Goal: Information Seeking & Learning: Learn about a topic

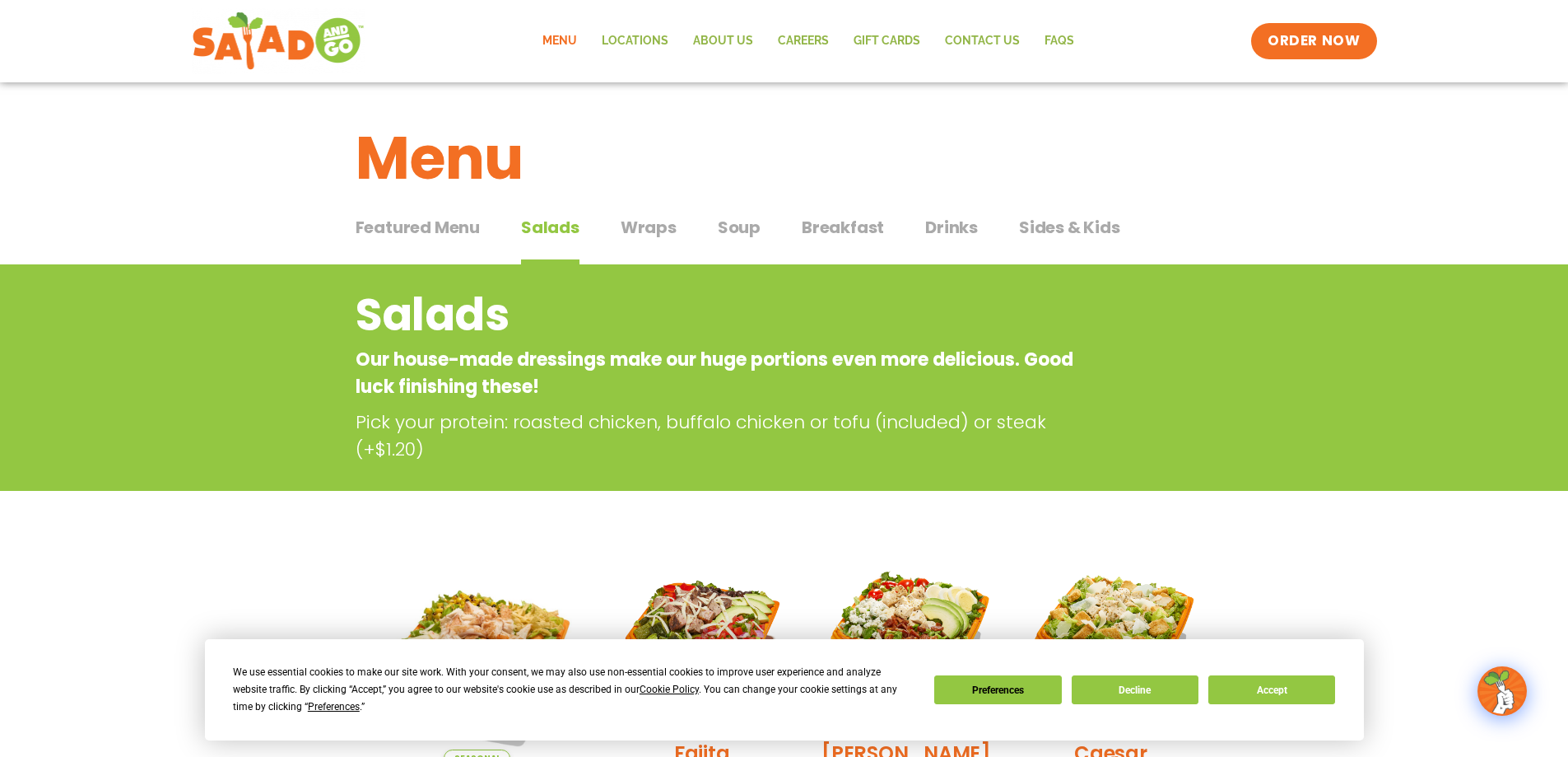
click at [634, 223] on span "Wraps" at bounding box center [648, 228] width 56 height 25
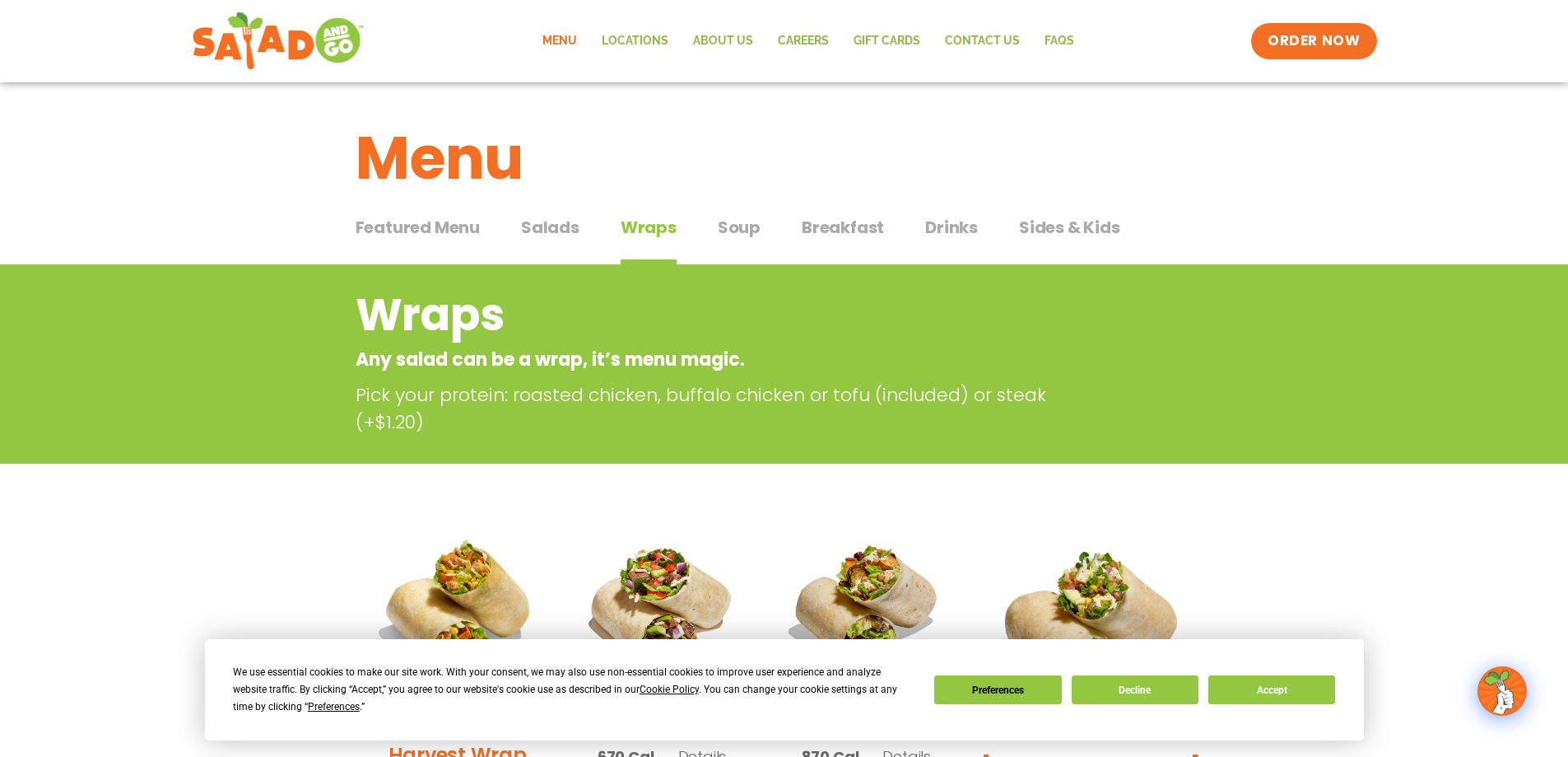
click at [533, 230] on span "Salads" at bounding box center [550, 228] width 58 height 25
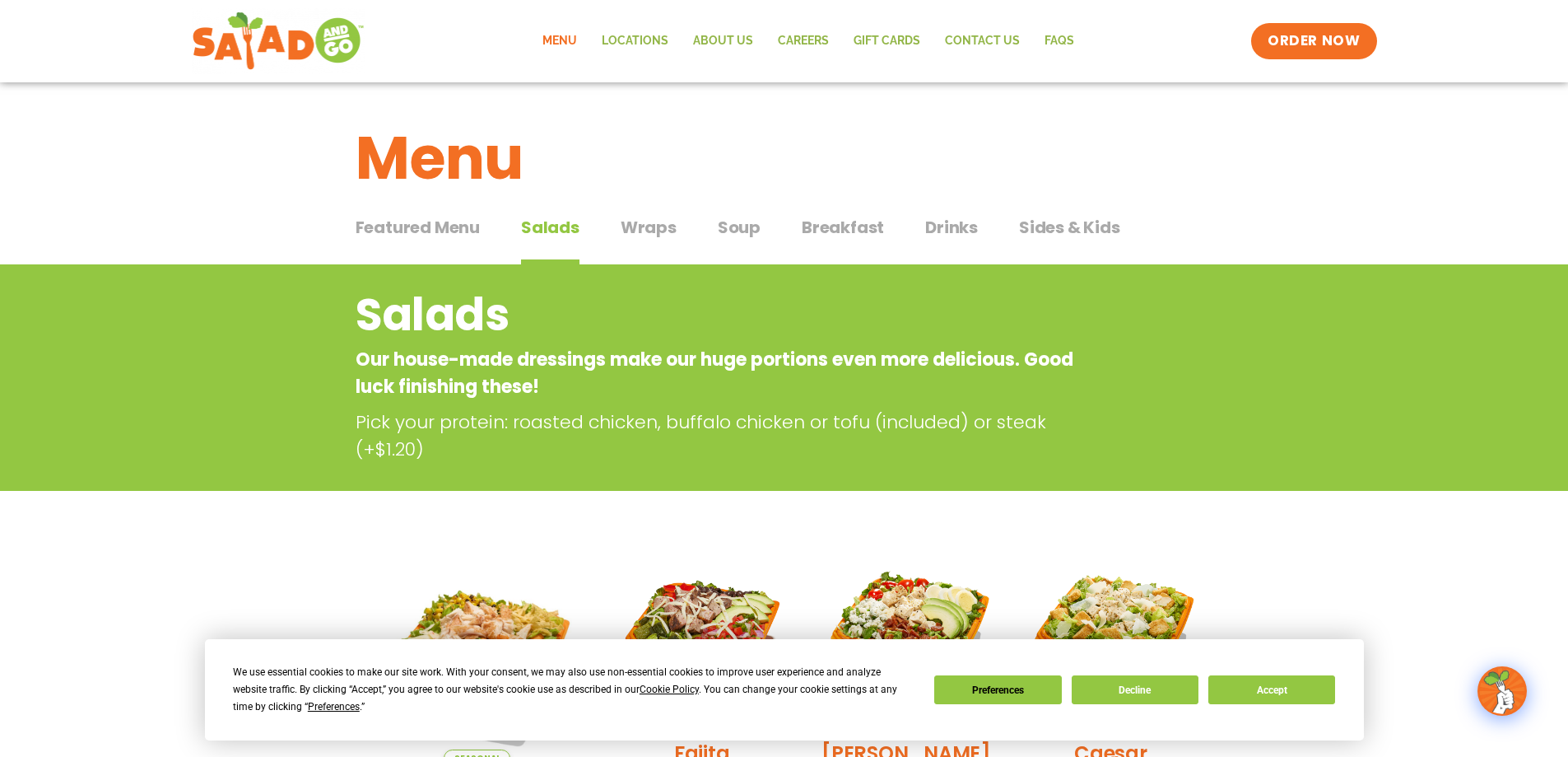
click at [534, 224] on span "Salads" at bounding box center [550, 228] width 58 height 25
click at [737, 226] on span "Soup" at bounding box center [739, 228] width 42 height 25
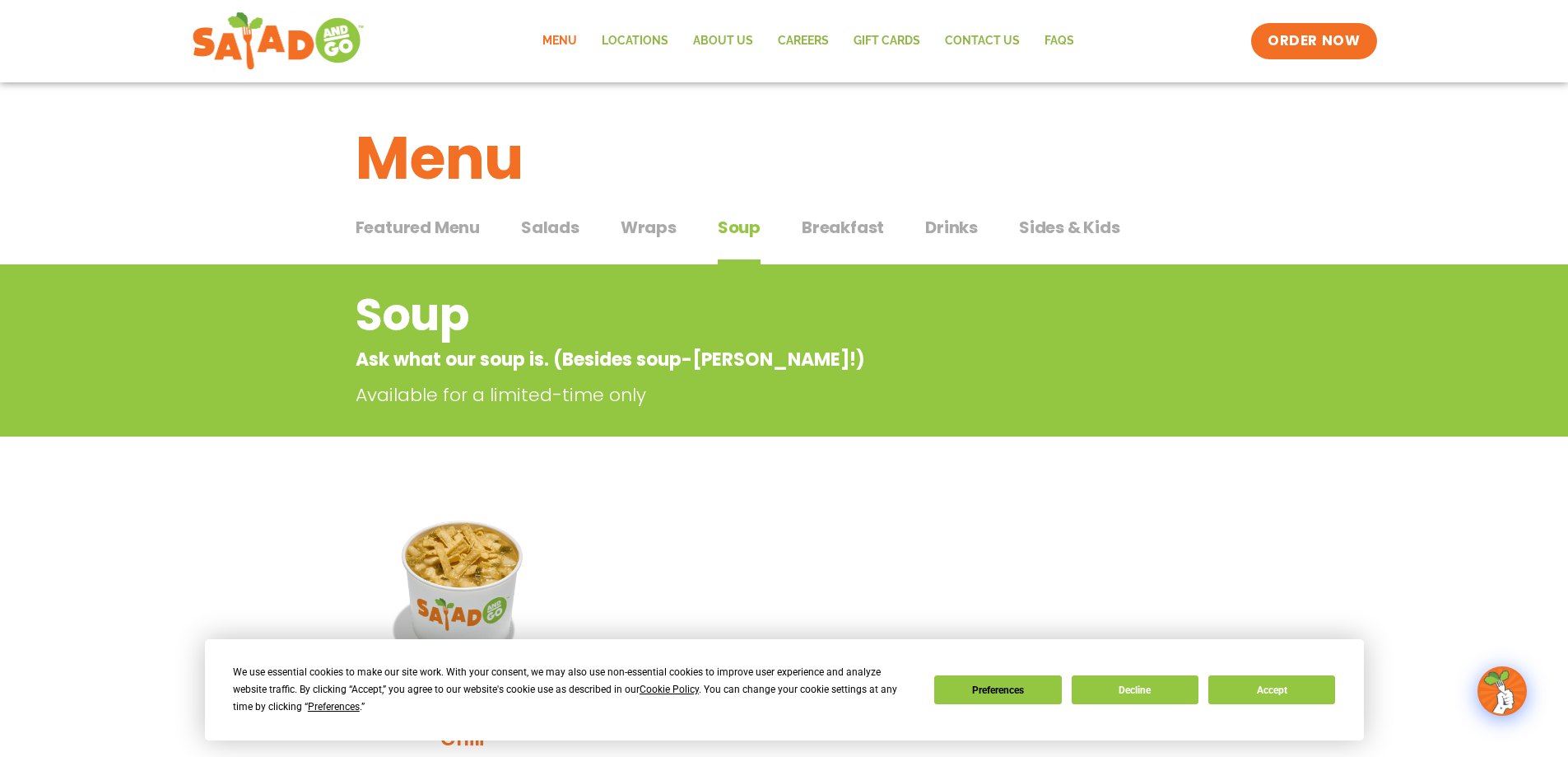
click at [834, 217] on span "Breakfast" at bounding box center [842, 228] width 82 height 25
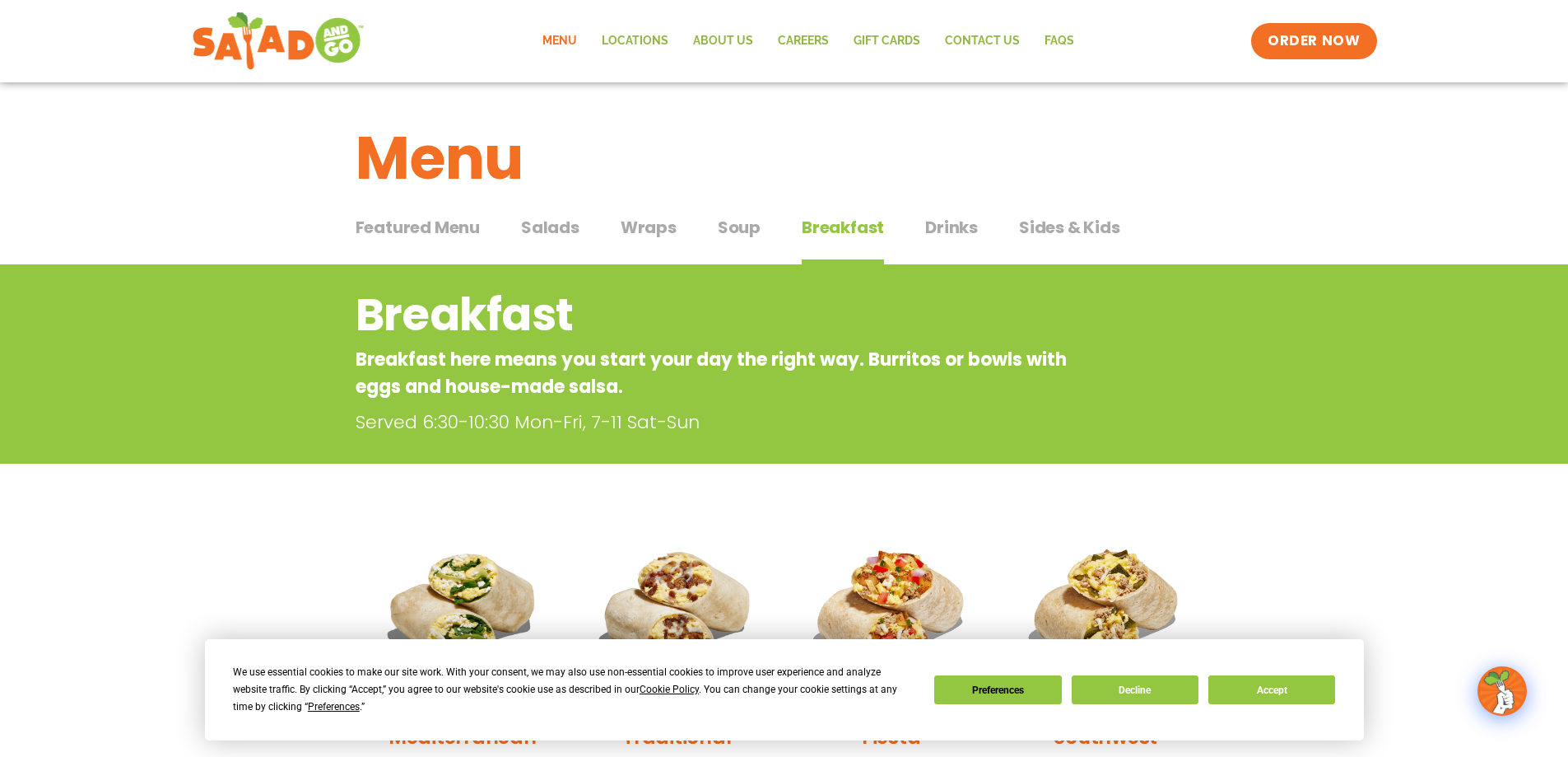
click at [942, 225] on span "Drinks" at bounding box center [951, 228] width 53 height 25
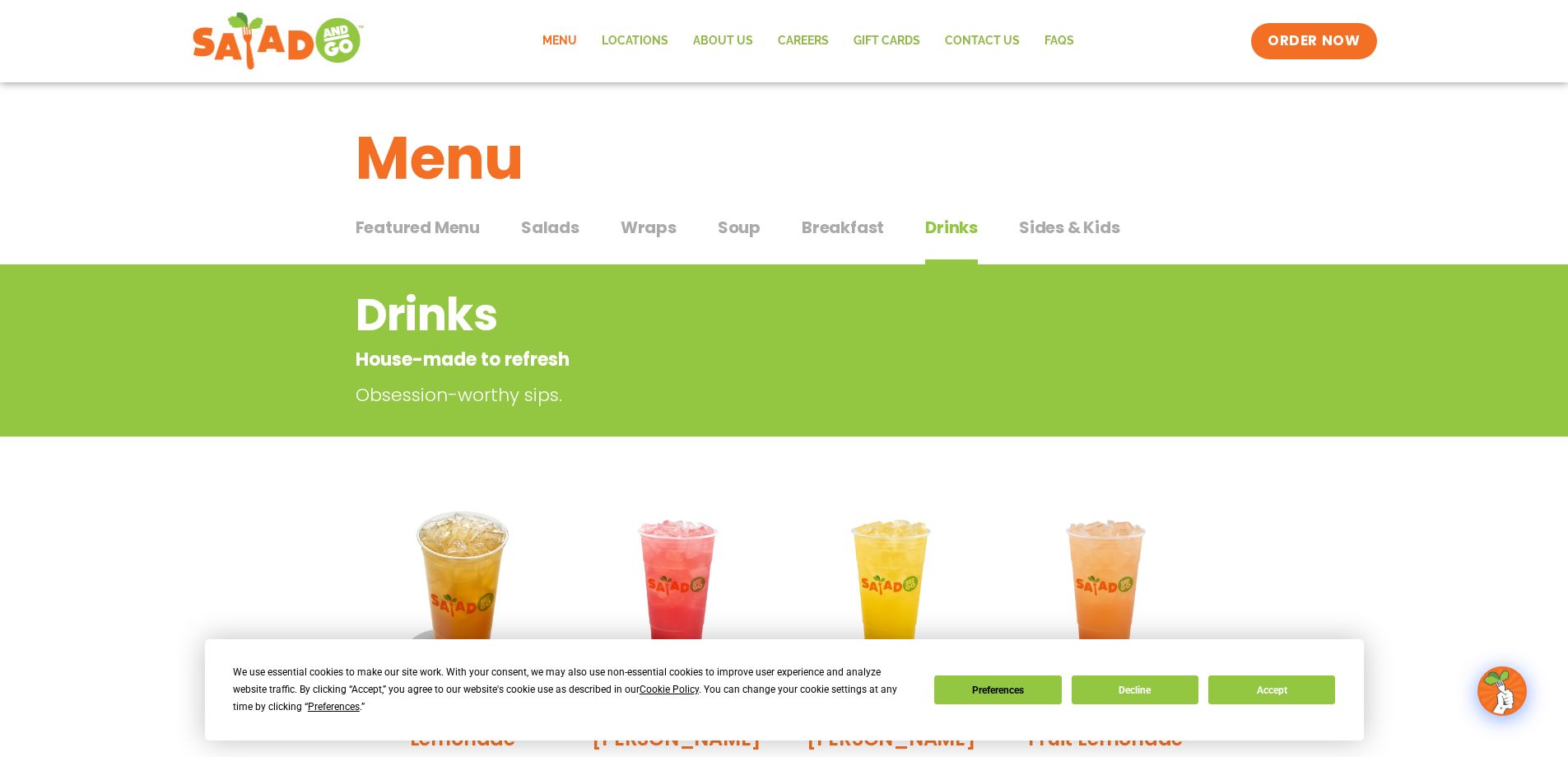
click at [1057, 225] on span "Sides & Kids" at bounding box center [1069, 228] width 101 height 25
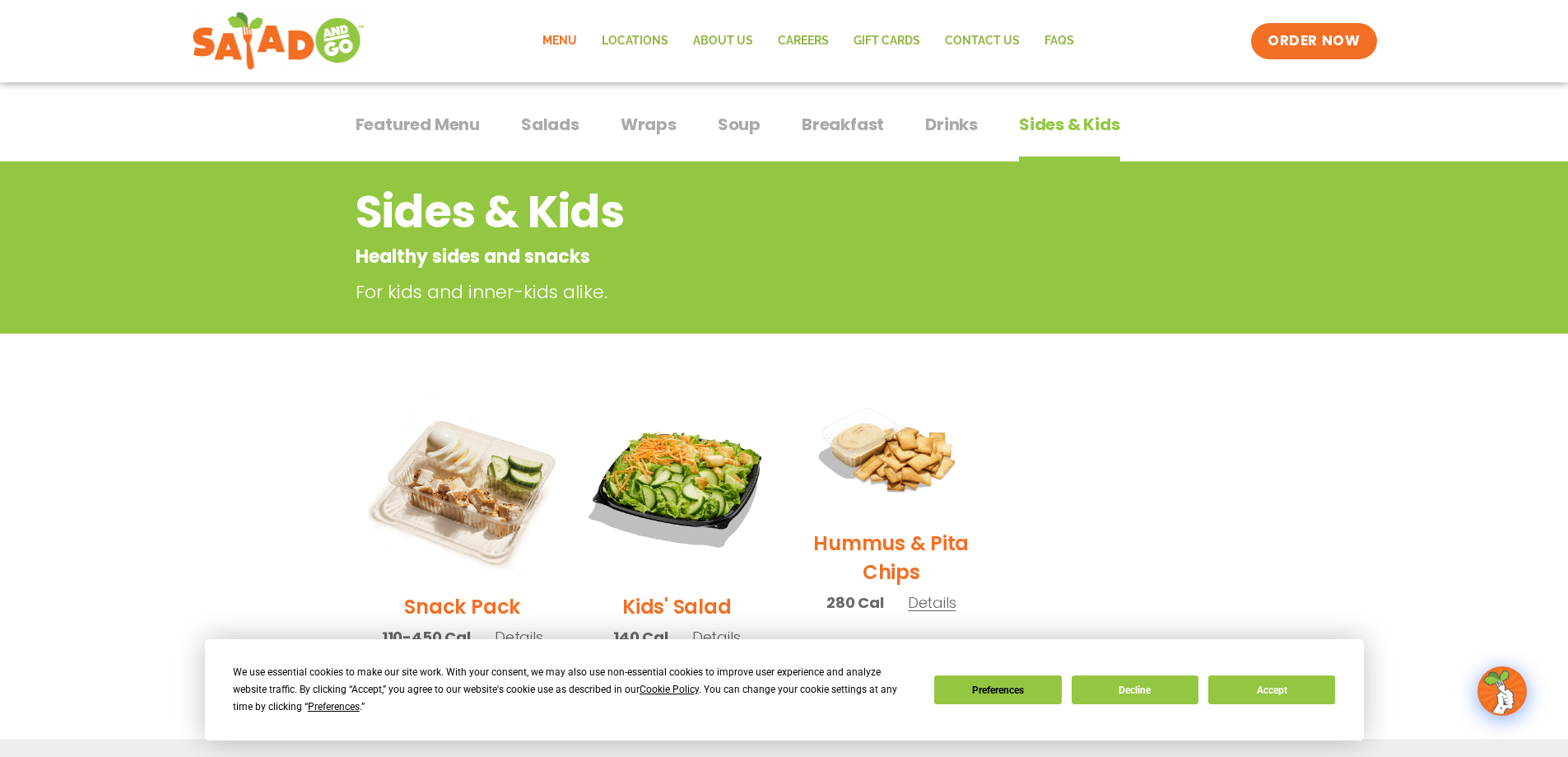
scroll to position [247, 0]
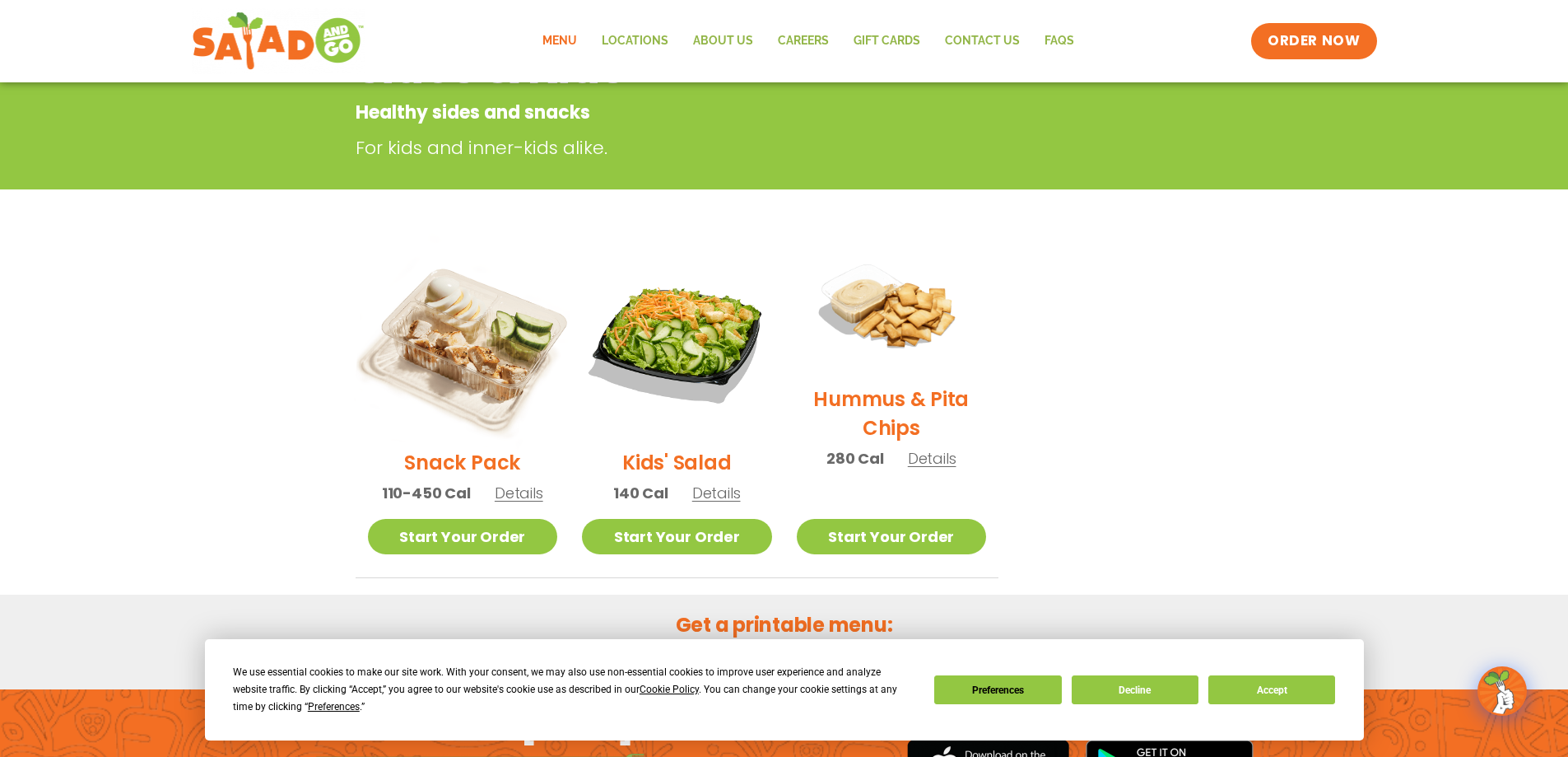
click at [476, 338] on img at bounding box center [462, 341] width 223 height 223
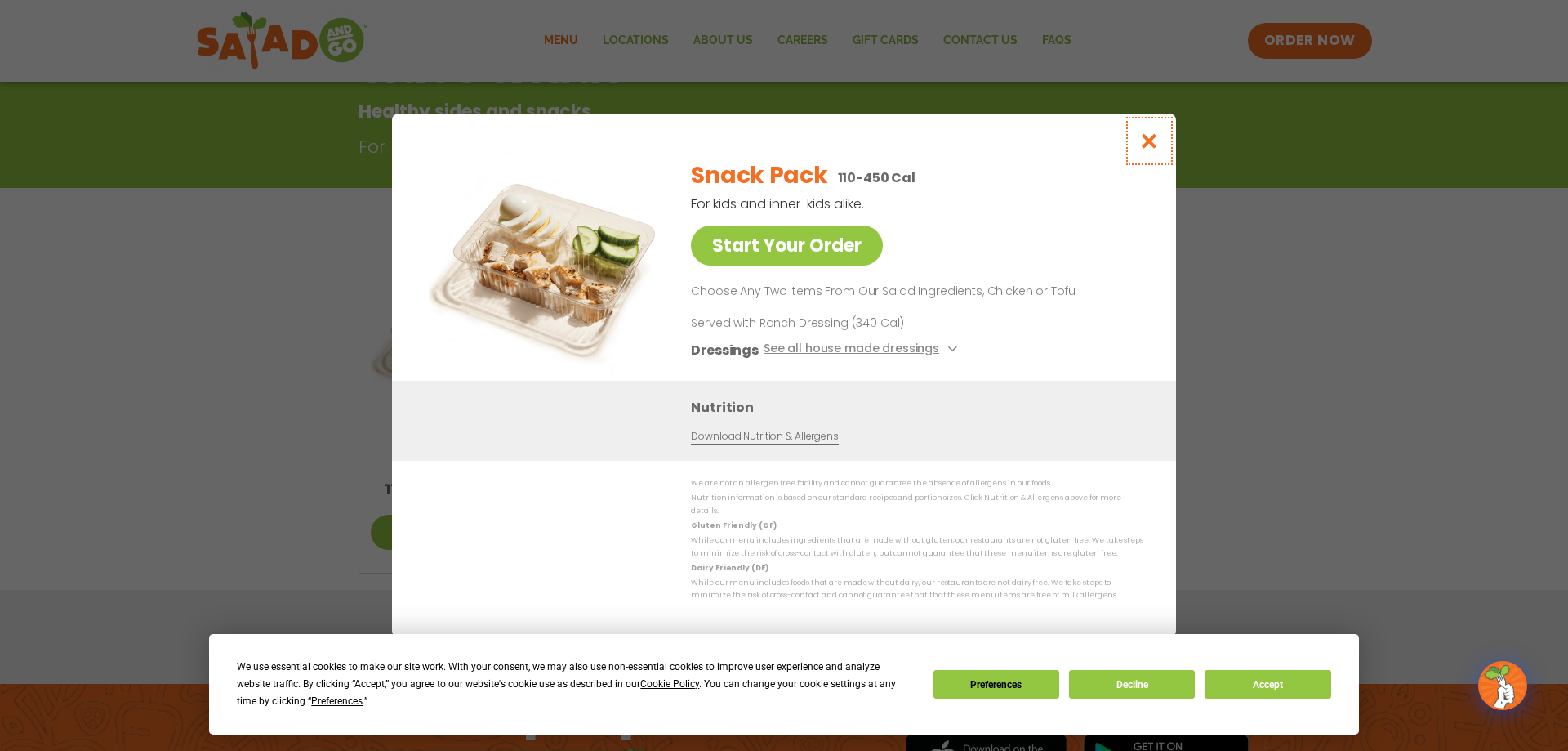
click at [1154, 146] on icon "Close modal" at bounding box center [1148, 141] width 20 height 18
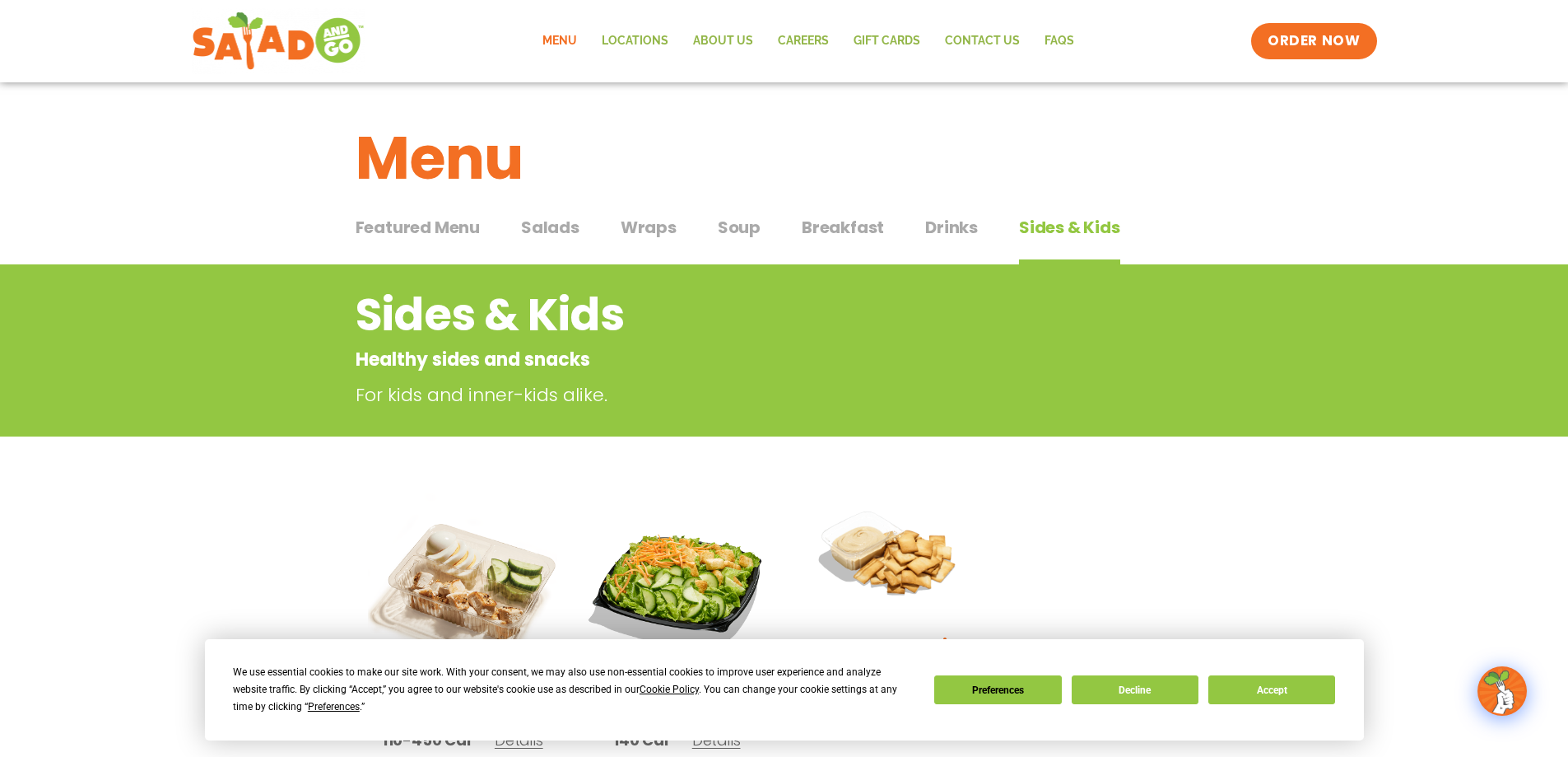
scroll to position [18, 0]
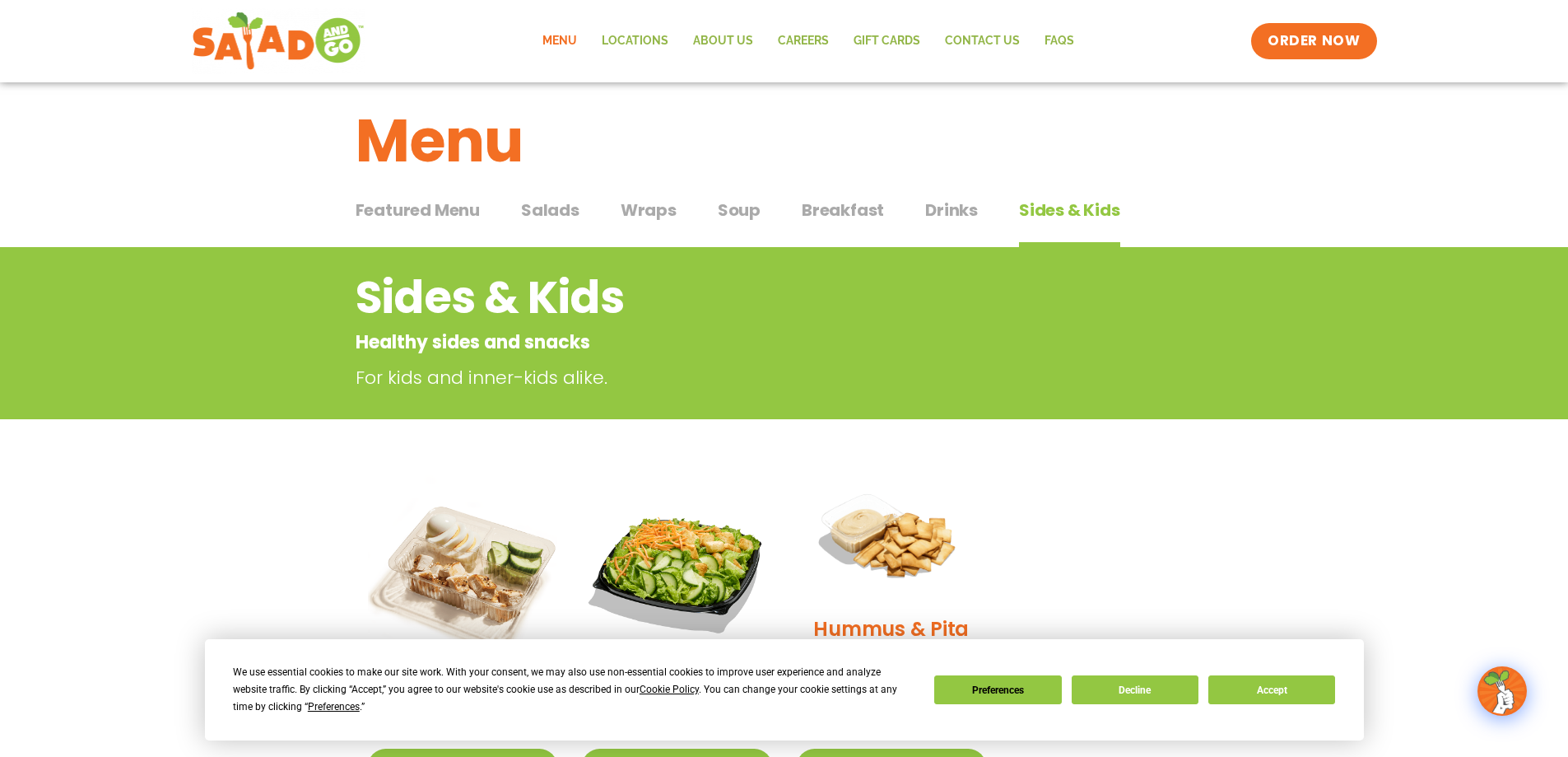
click at [555, 206] on span "Salads" at bounding box center [550, 210] width 58 height 25
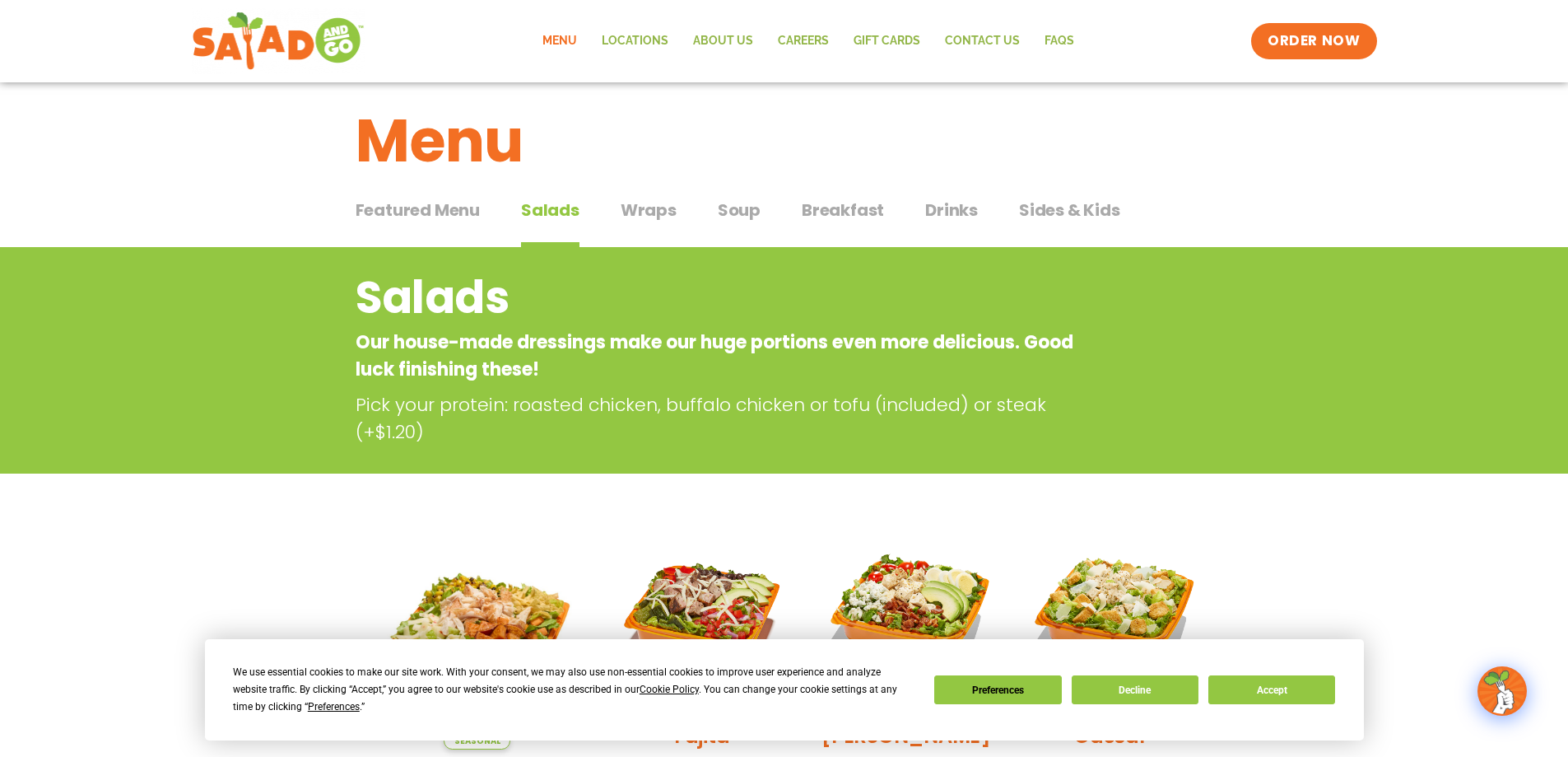
click at [417, 204] on span "Featured Menu" at bounding box center [418, 210] width 124 height 25
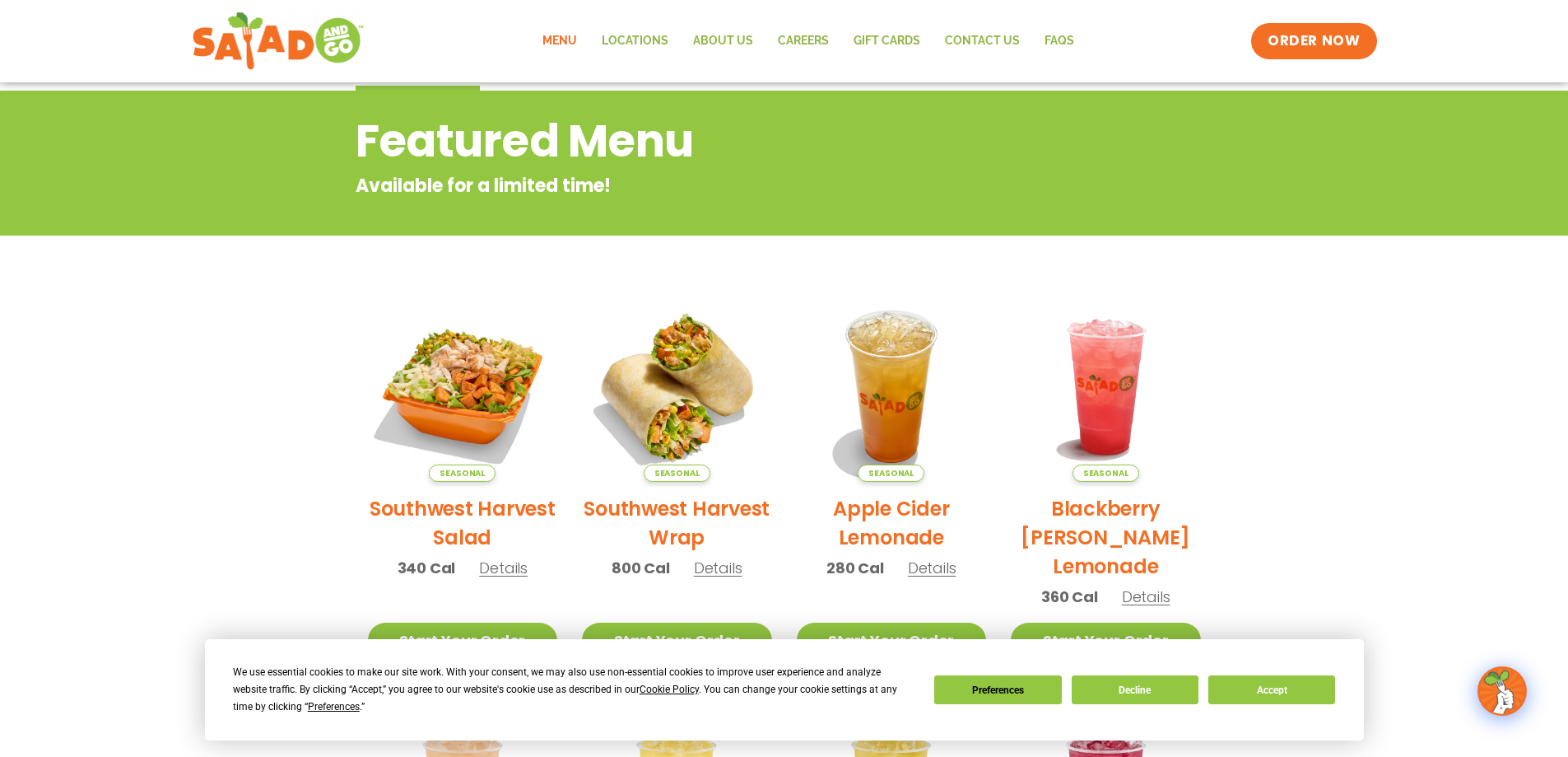
scroll to position [18, 0]
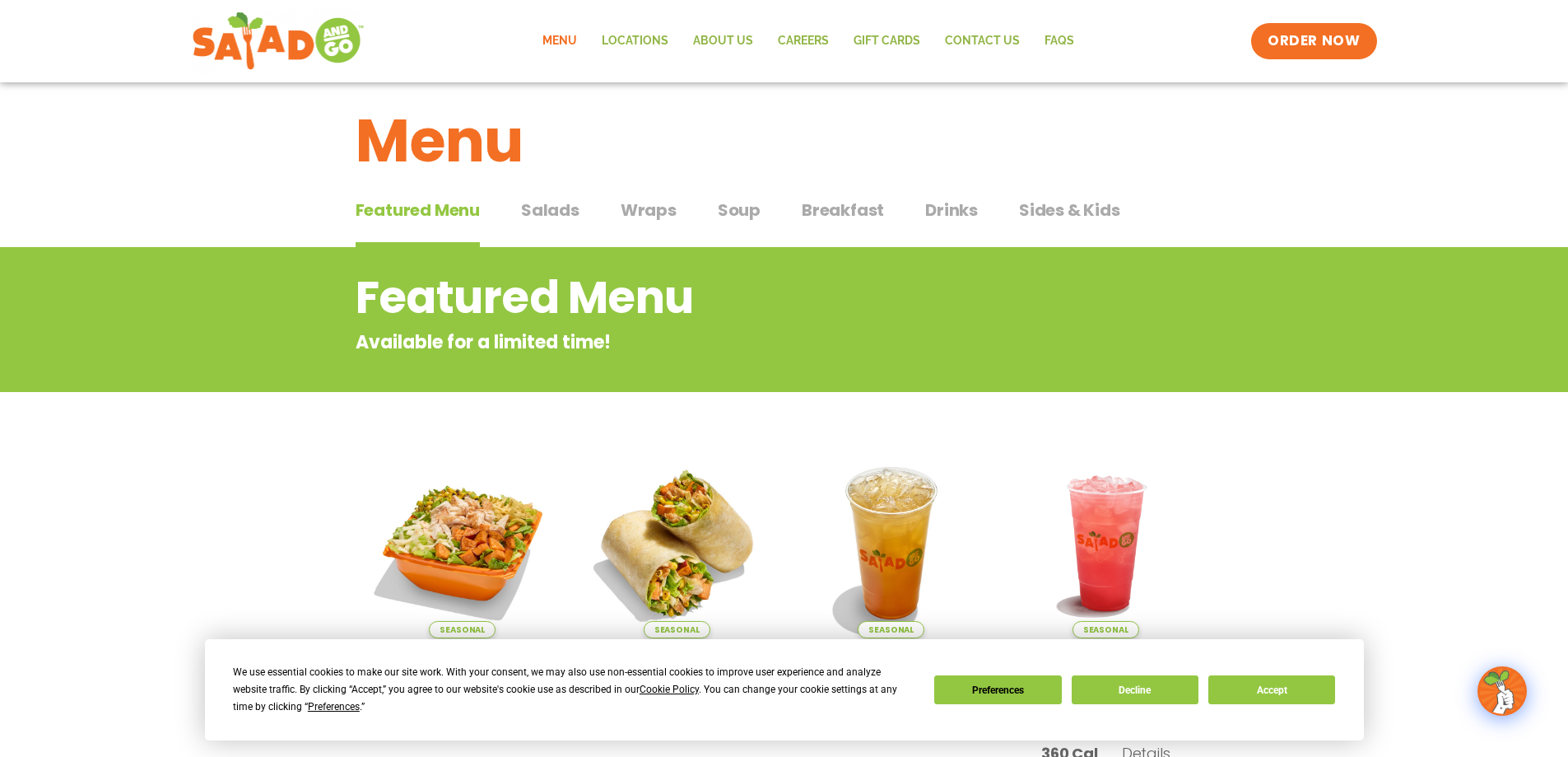
click at [550, 207] on span "Salads" at bounding box center [550, 210] width 58 height 25
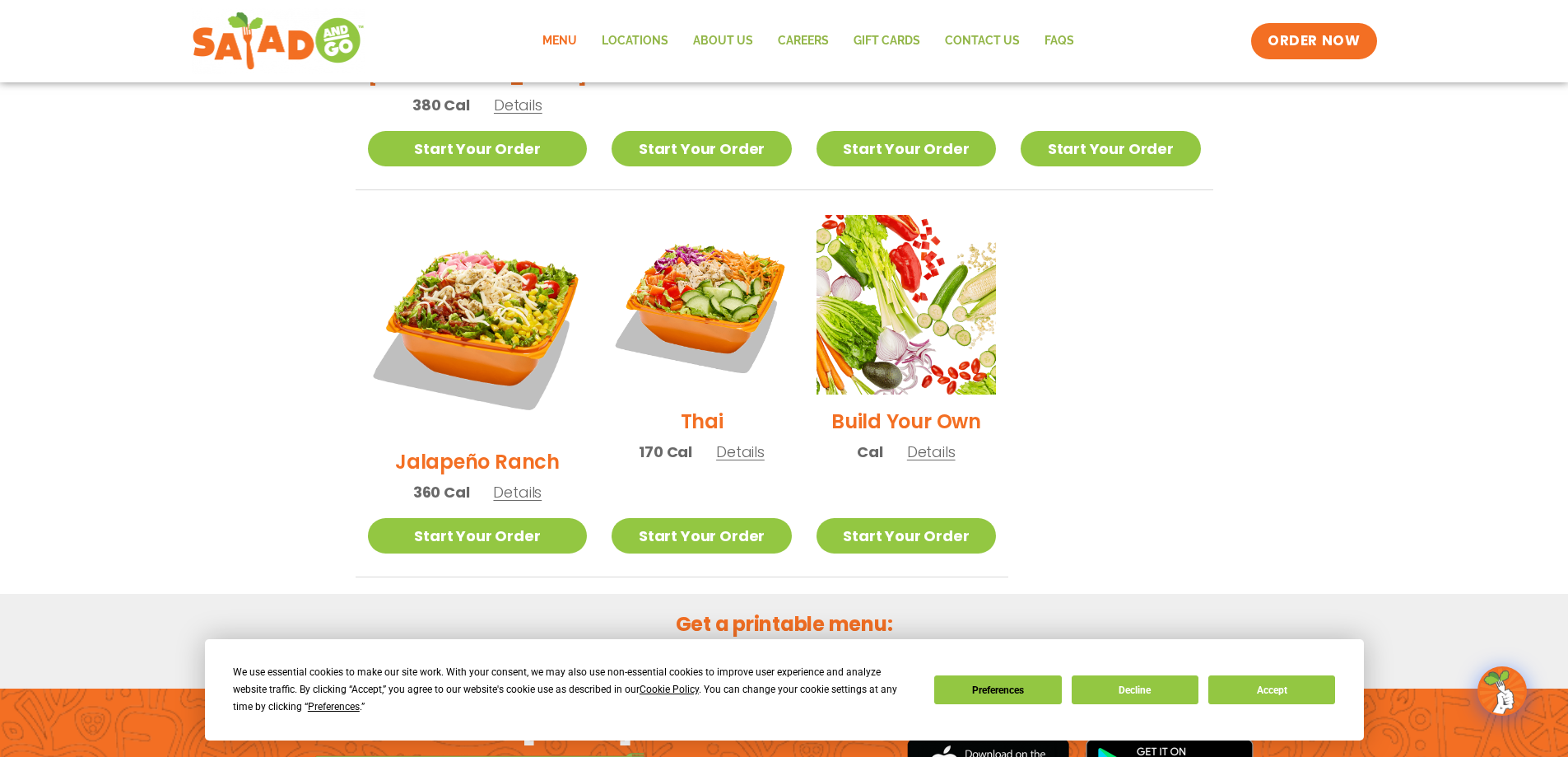
scroll to position [1229, 0]
